Goal: Transaction & Acquisition: Purchase product/service

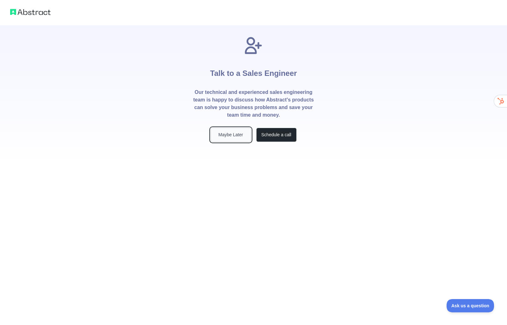
click at [232, 138] on button "Maybe Later" at bounding box center [231, 135] width 40 height 14
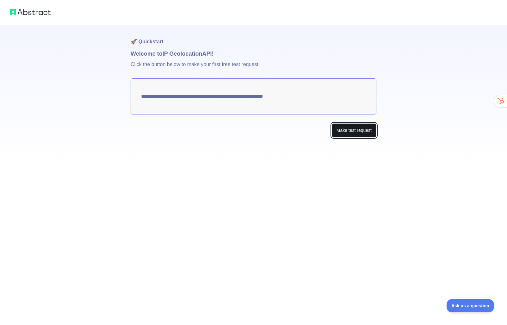
click at [343, 132] on button "Make test request" at bounding box center [354, 130] width 45 height 14
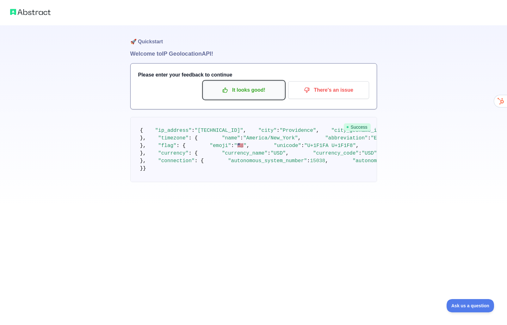
click at [239, 93] on p "It looks good!" at bounding box center [243, 90] width 71 height 11
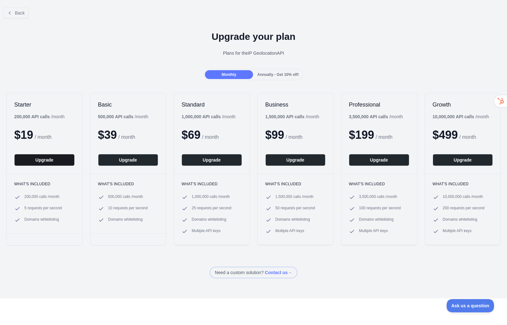
click at [50, 163] on button "Upgrade" at bounding box center [44, 160] width 60 height 12
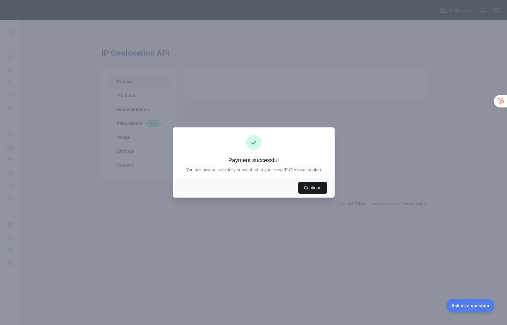
click at [307, 184] on button "Continue" at bounding box center [312, 188] width 28 height 12
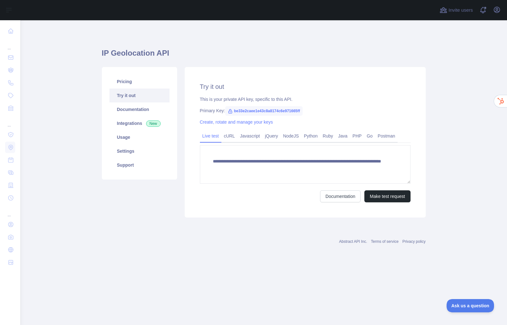
click at [252, 109] on span "be33e2caee1e43c8a8174c6e971665ff" at bounding box center [263, 110] width 77 height 9
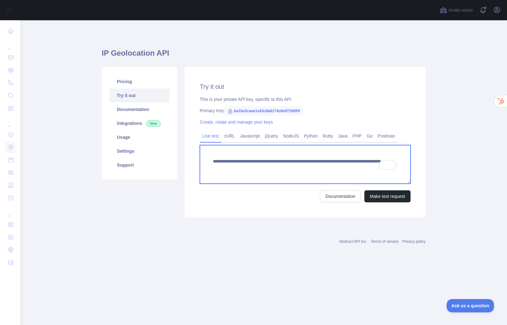
drag, startPoint x: 310, startPoint y: 169, endPoint x: 230, endPoint y: 168, distance: 80.0
click at [230, 168] on textarea "**********" at bounding box center [305, 164] width 211 height 39
